Goal: Information Seeking & Learning: Learn about a topic

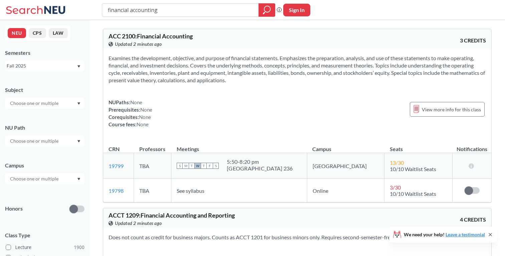
scroll to position [184, 0]
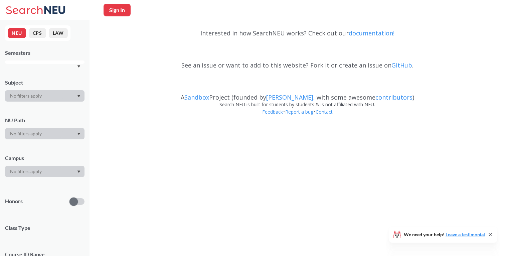
scroll to position [184, 0]
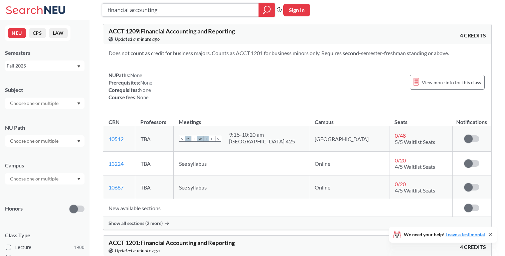
click at [178, 13] on input "financial accounting" at bounding box center [180, 9] width 147 height 11
type input "mechanics of ma"
